Goal: Find specific page/section: Find specific page/section

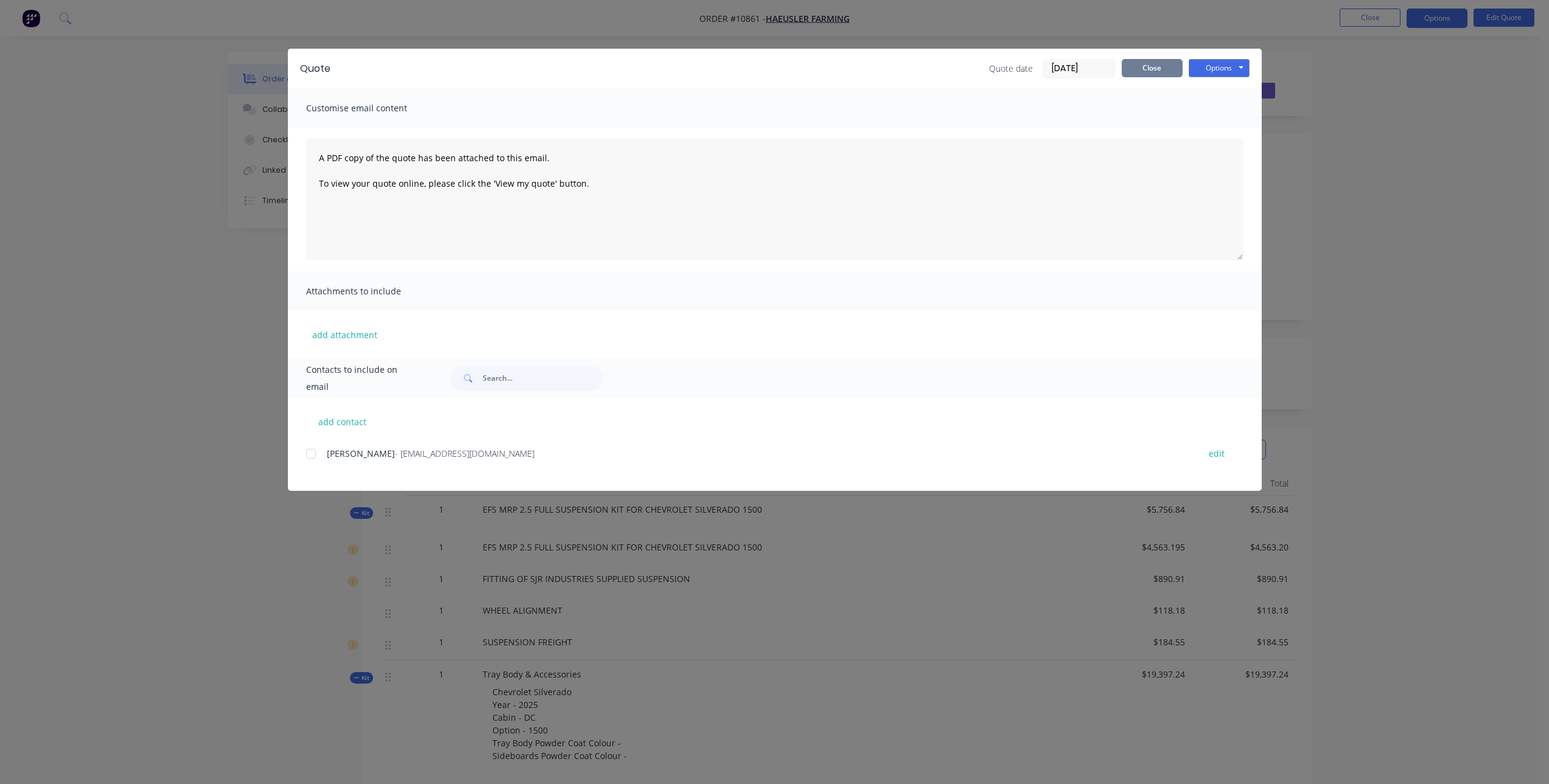
click at [1159, 65] on button "Close" at bounding box center [1152, 68] width 61 height 18
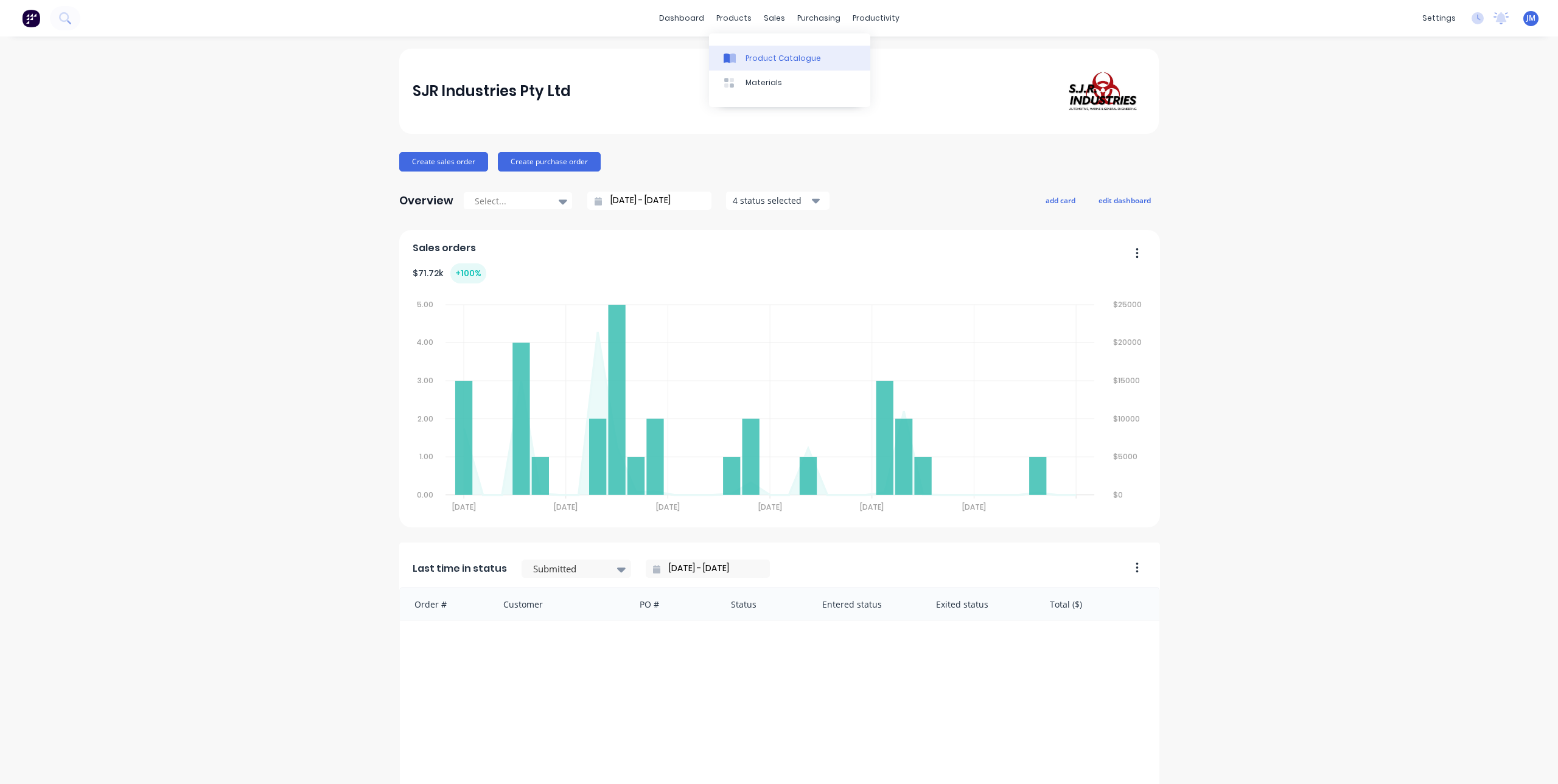
click at [752, 57] on div "Product Catalogue" at bounding box center [783, 58] width 76 height 11
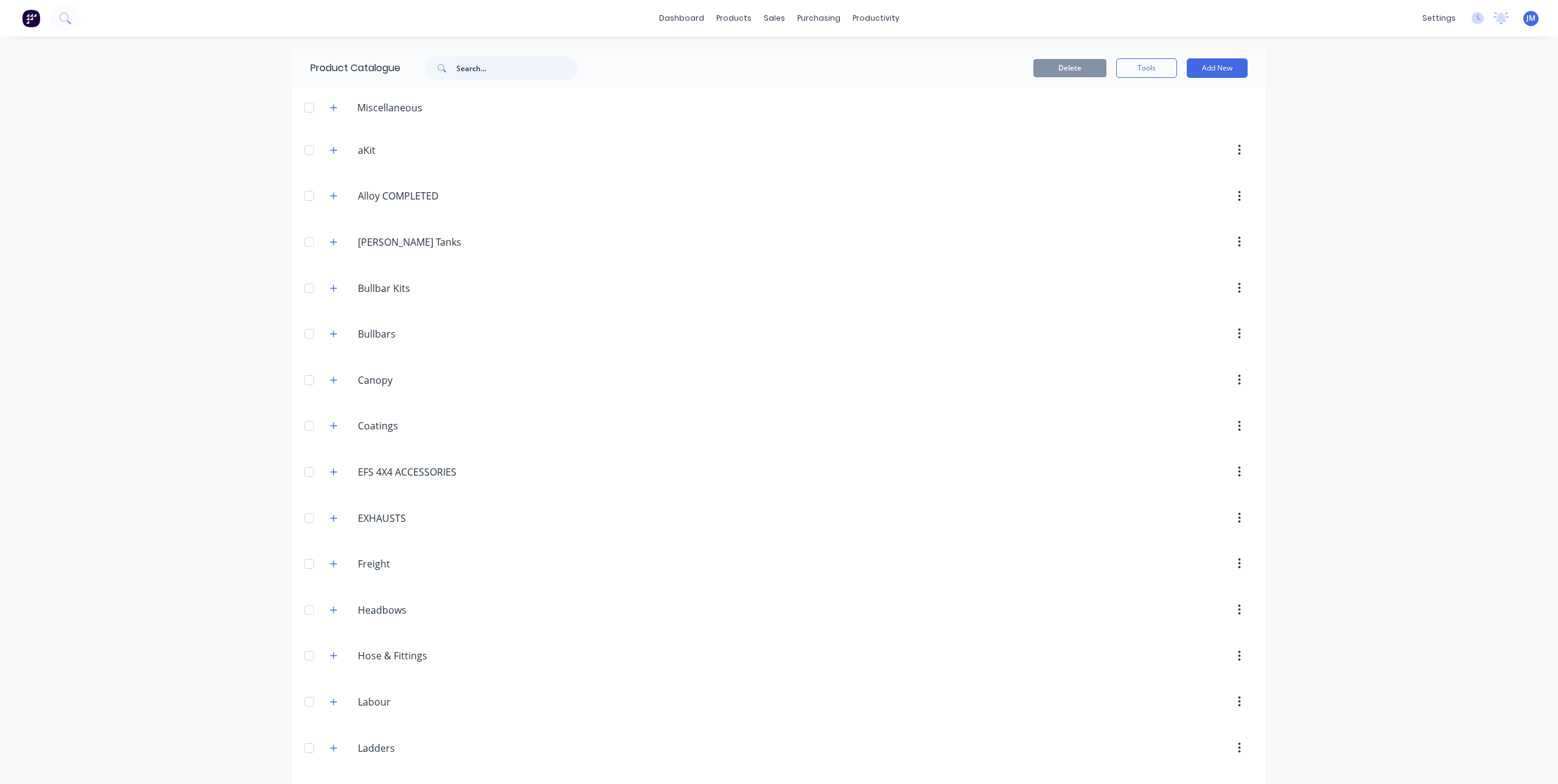
click at [524, 67] on input "text" at bounding box center [516, 67] width 120 height 24
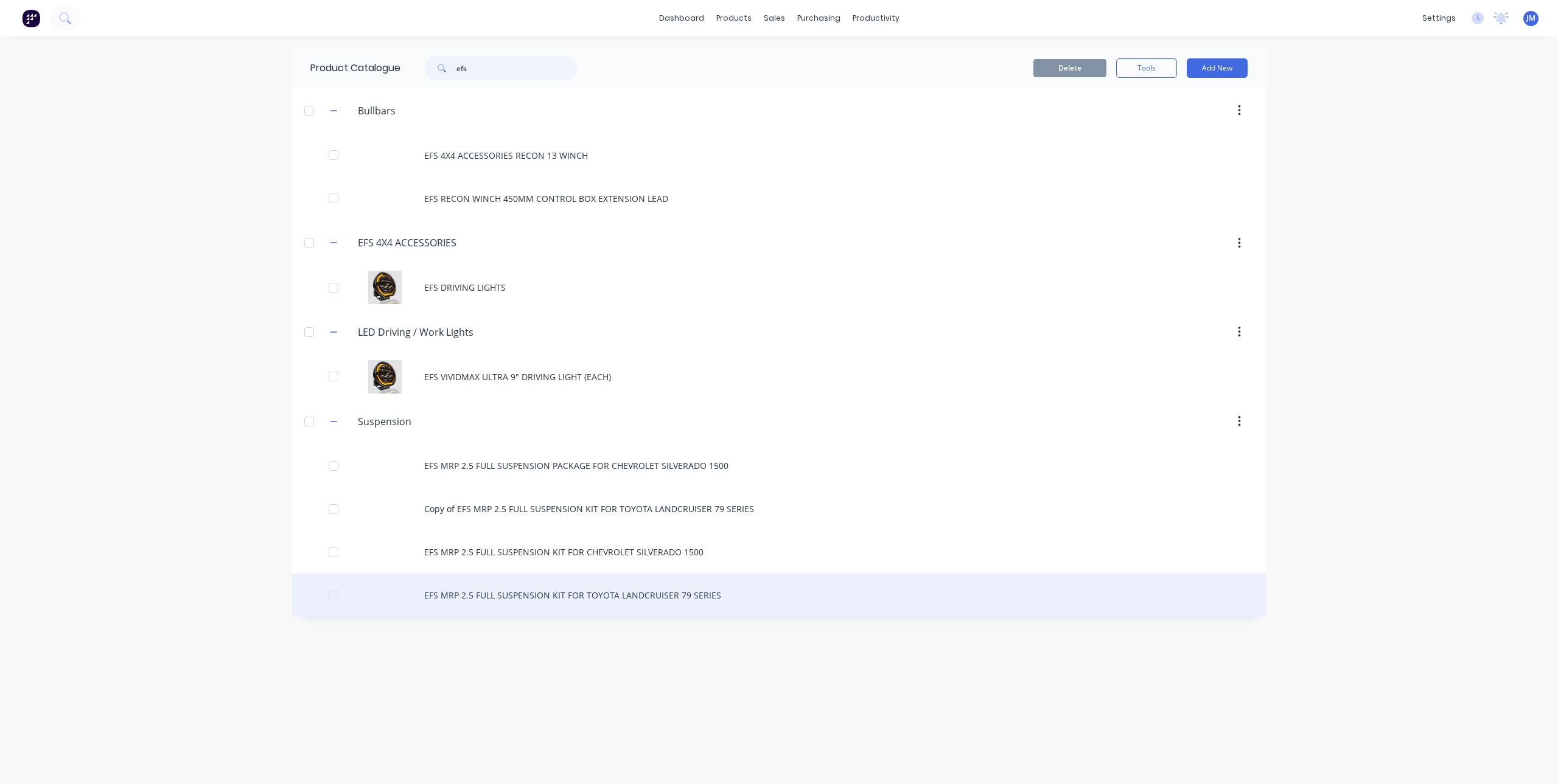
type input "efs"
click at [527, 591] on div "EFS MRP 2.5 FULL SUSPENSION KIT FOR TOYOTA LANDCRUISER 79 SERIES" at bounding box center [779, 595] width 974 height 43
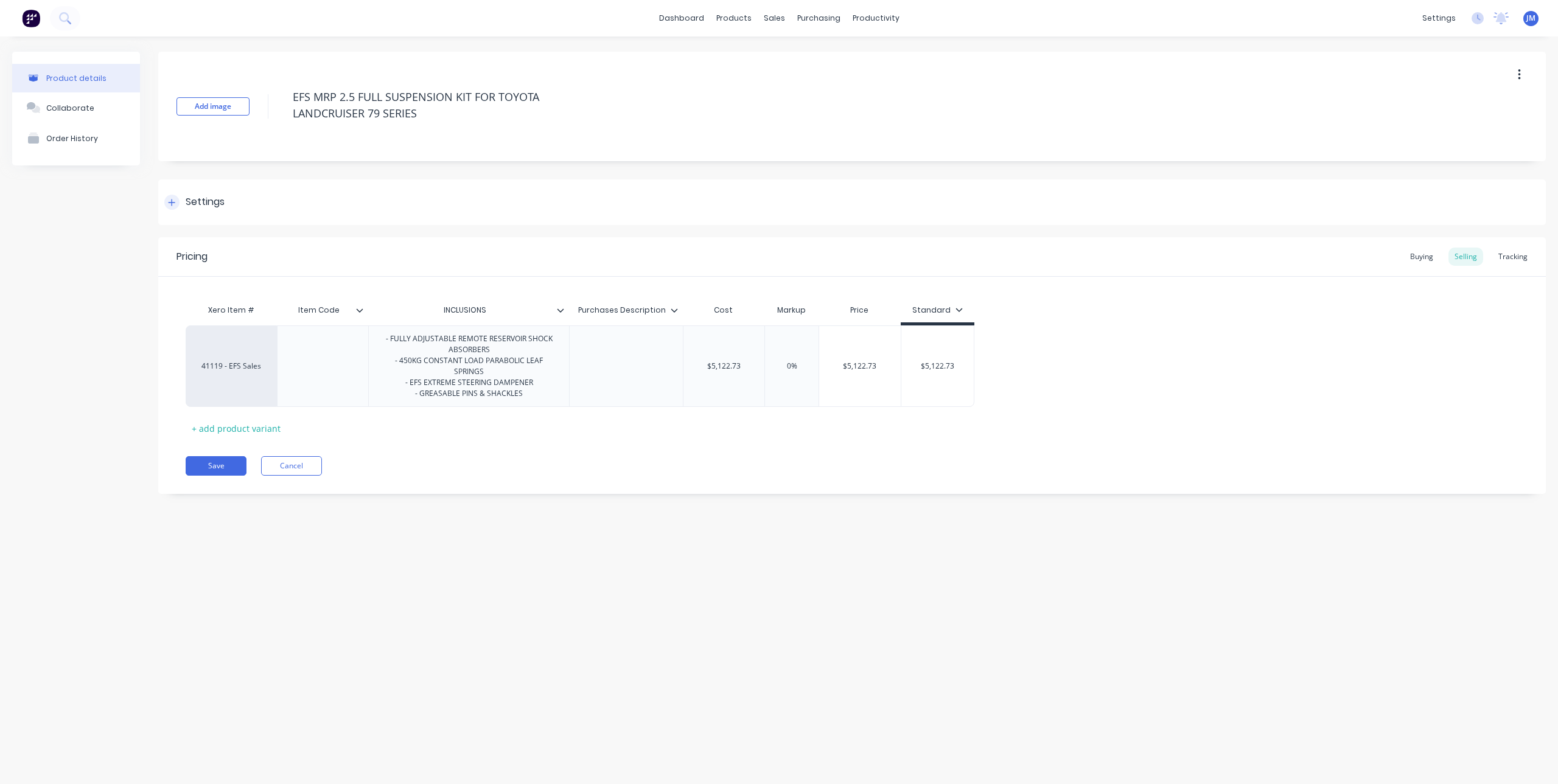
click at [174, 205] on icon at bounding box center [171, 203] width 7 height 8
type textarea "x"
